Goal: Information Seeking & Learning: Find specific fact

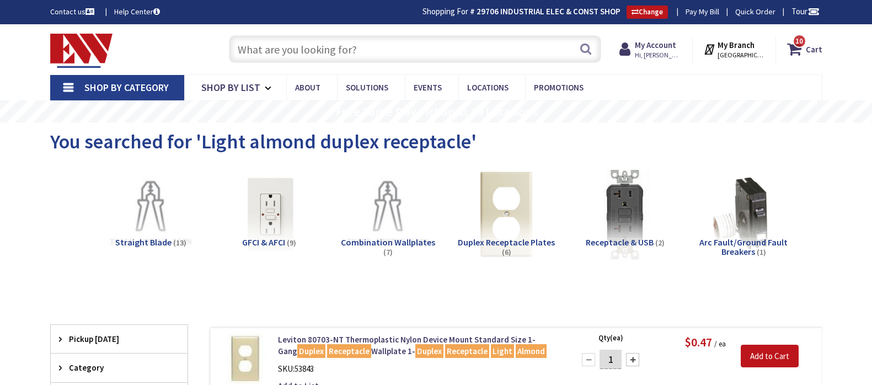
click at [267, 45] on input "text" at bounding box center [415, 49] width 372 height 28
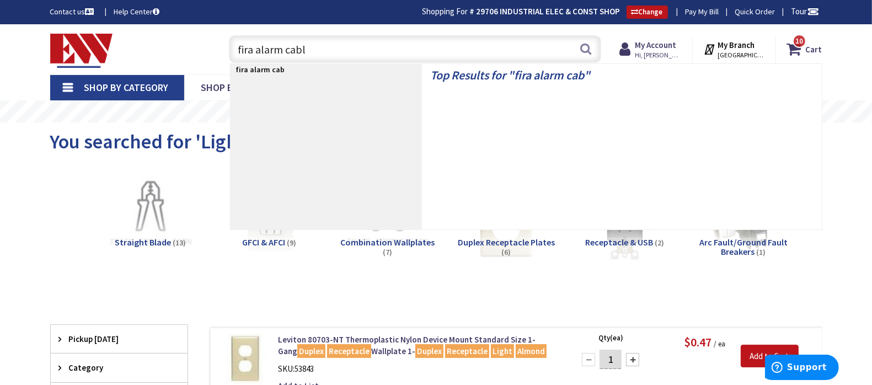
type input "fira alarm cable"
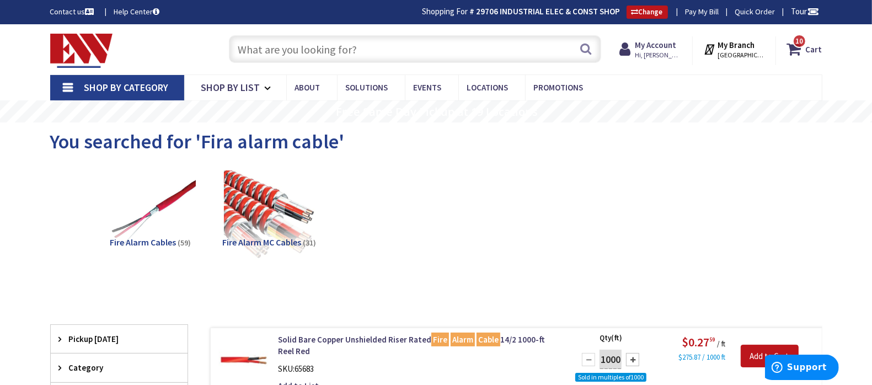
click at [429, 52] on input "text" at bounding box center [415, 49] width 372 height 28
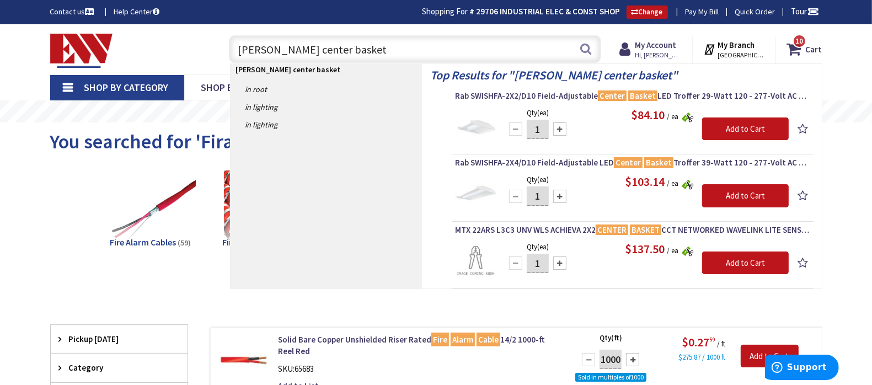
drag, startPoint x: 445, startPoint y: 51, endPoint x: 227, endPoint y: 51, distance: 217.8
click at [227, 51] on div "Phillips center basket Phillips center basket Search" at bounding box center [412, 48] width 378 height 35
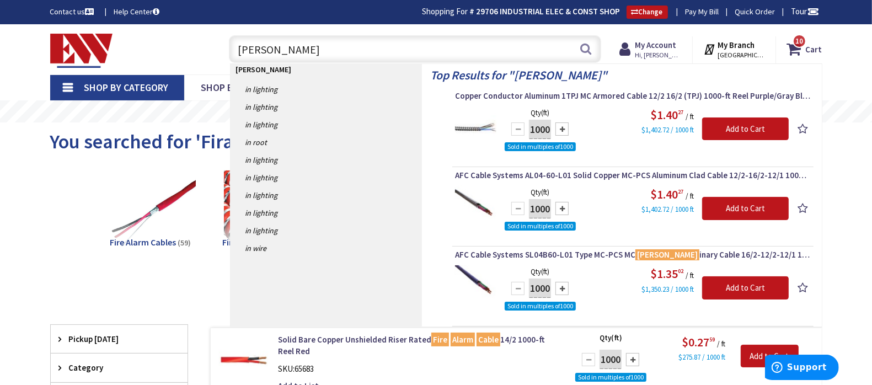
drag, startPoint x: 260, startPoint y: 50, endPoint x: 178, endPoint y: 50, distance: 82.7
click at [182, 50] on div "Toggle Nav lum lum Search 10 10 10 items Cart My Cart 10" at bounding box center [436, 49] width 788 height 37
type input "F"
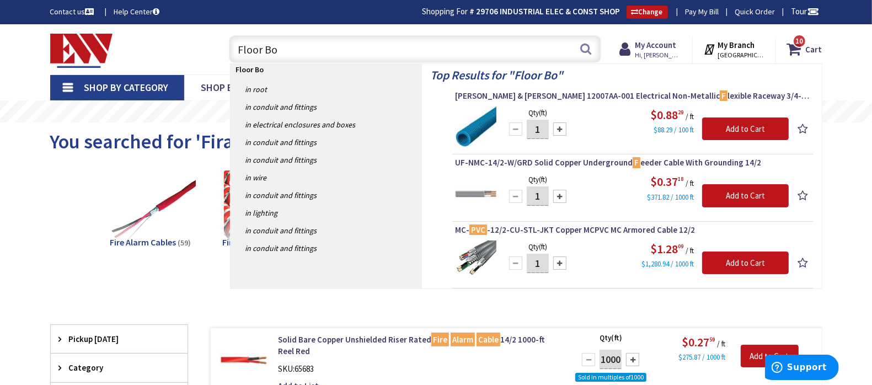
type input "Floor Box"
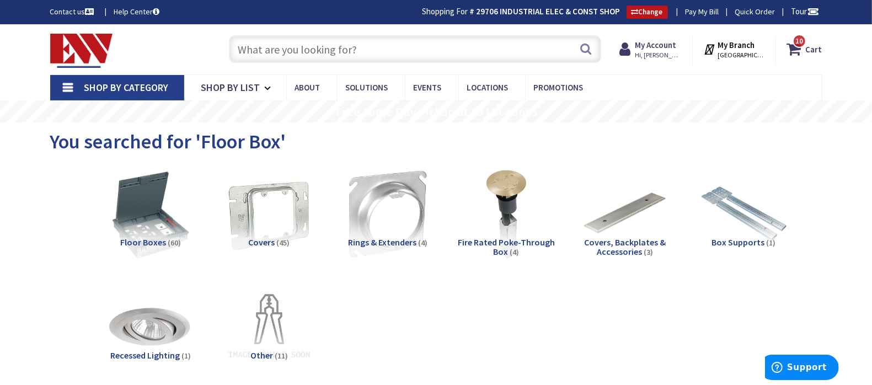
click at [384, 45] on input "text" at bounding box center [415, 49] width 372 height 28
click at [326, 56] on input "text" at bounding box center [415, 49] width 372 height 28
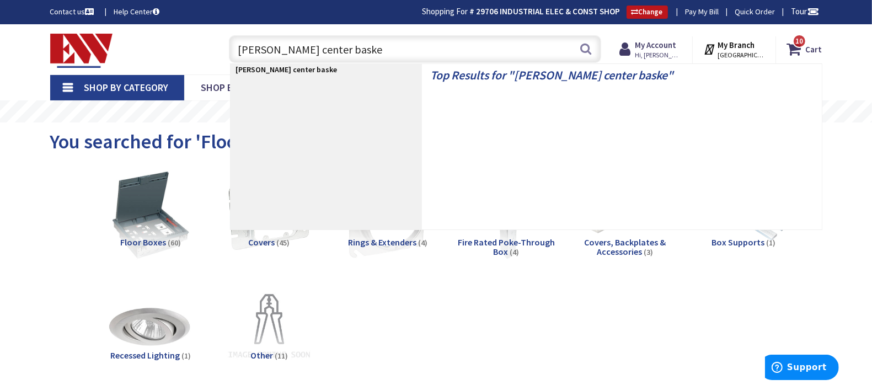
type input "Phillips center basket"
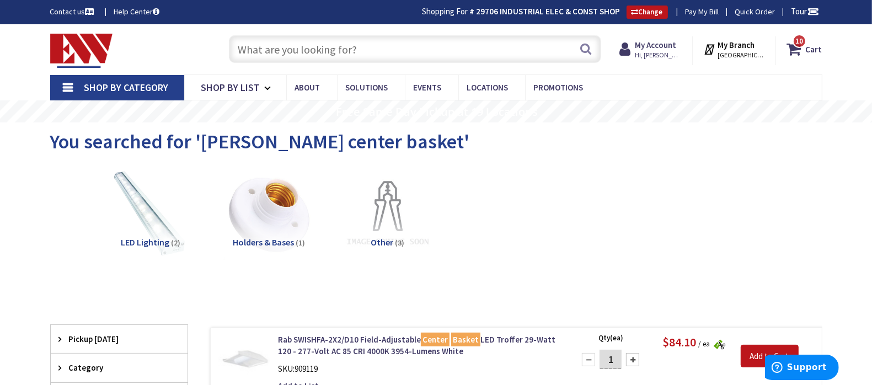
click at [371, 56] on input "text" at bounding box center [415, 49] width 372 height 28
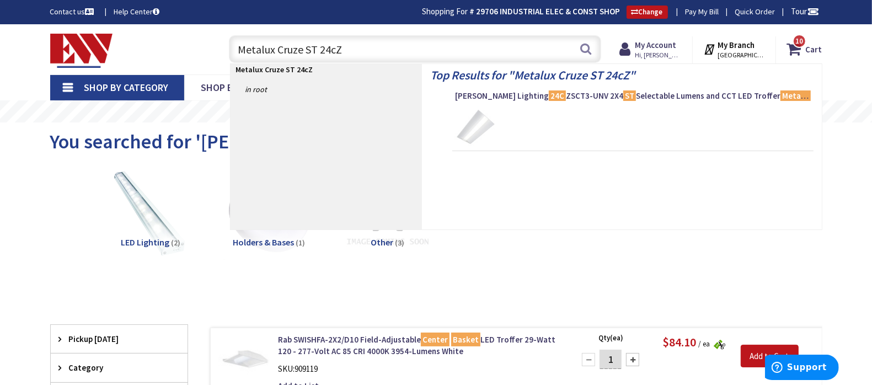
type input "Metalux Cruze ST 24cZ2"
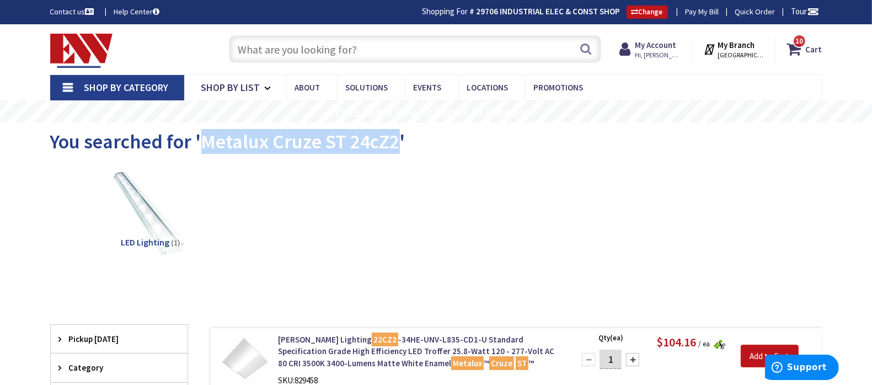
drag, startPoint x: 386, startPoint y: 141, endPoint x: 202, endPoint y: 147, distance: 183.7
click at [202, 147] on span "You searched for 'Metalux Cruze ST 24cZ2'" at bounding box center [227, 141] width 355 height 25
copy span "Metalux Cruze ST 24cZ2"
